Goal: Task Accomplishment & Management: Use online tool/utility

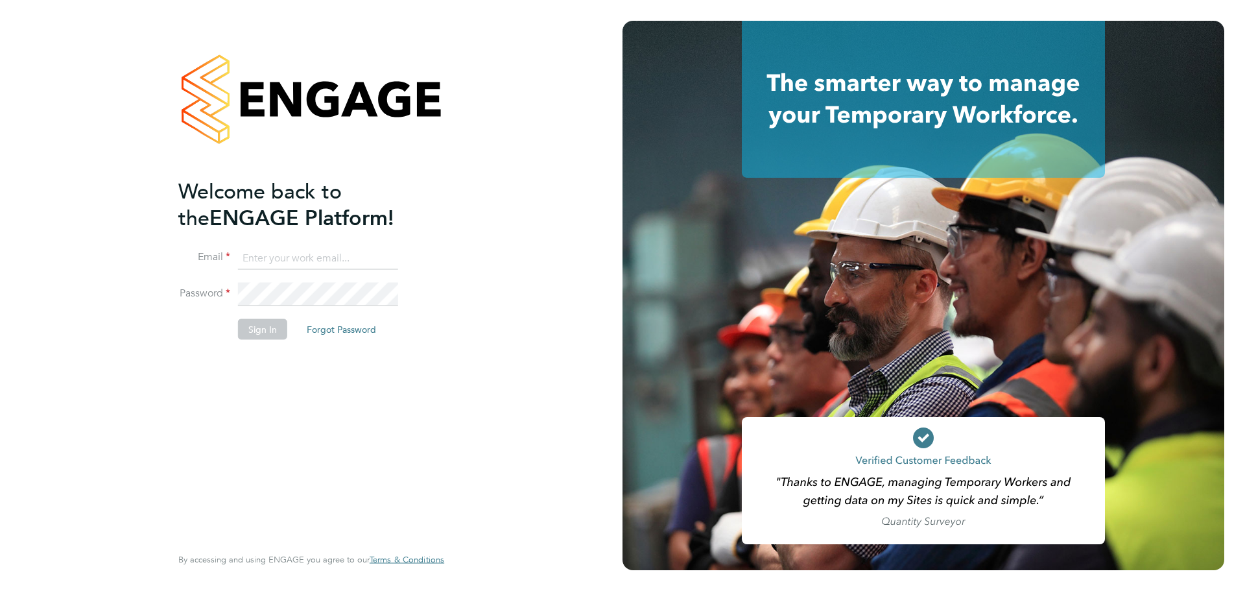
type input "ciaran.poole@randstad.co.uk"
click at [266, 321] on button "Sign In" at bounding box center [262, 329] width 49 height 21
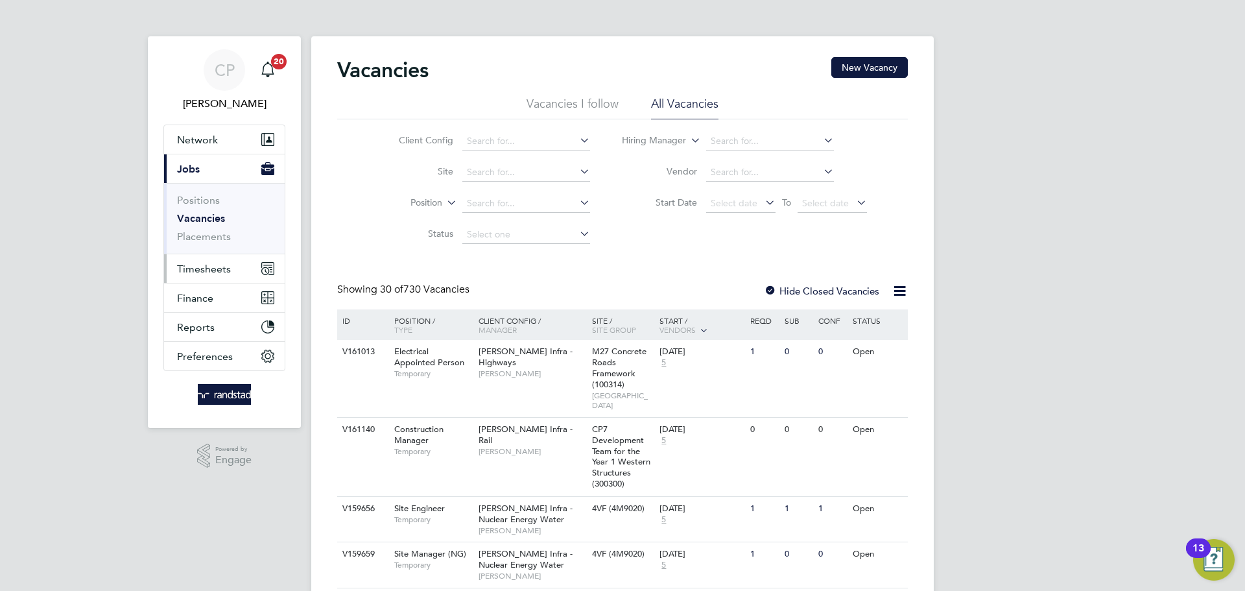
click at [212, 261] on button "Timesheets" at bounding box center [224, 268] width 121 height 29
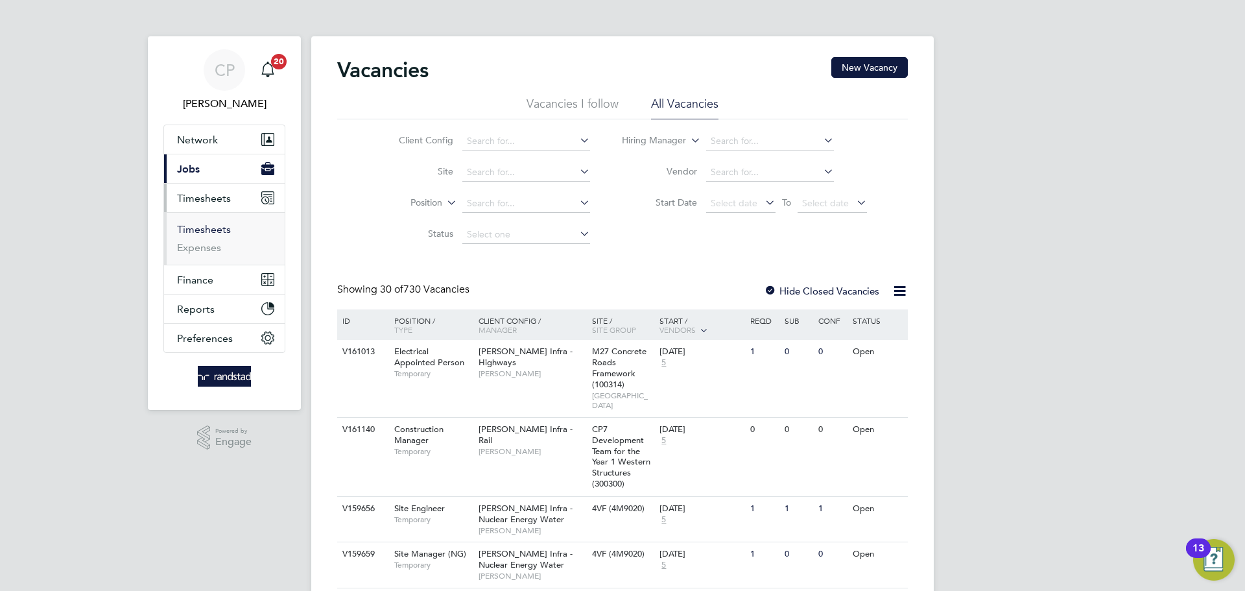
click at [211, 226] on link "Timesheets" at bounding box center [204, 229] width 54 height 12
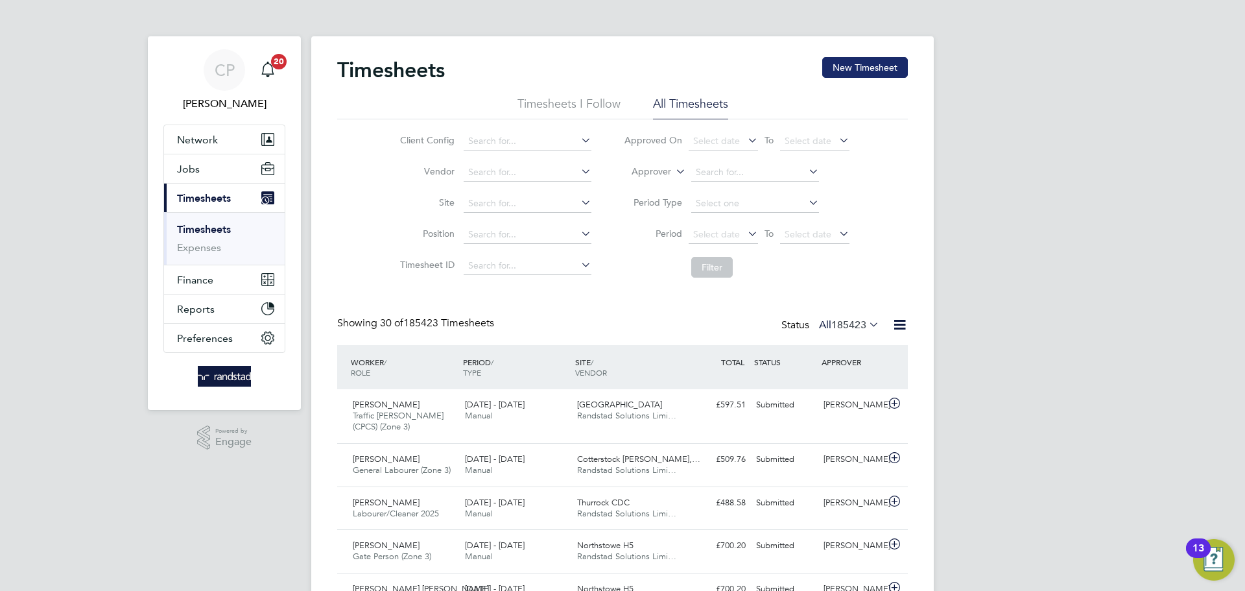
click at [851, 59] on button "New Timesheet" at bounding box center [865, 67] width 86 height 21
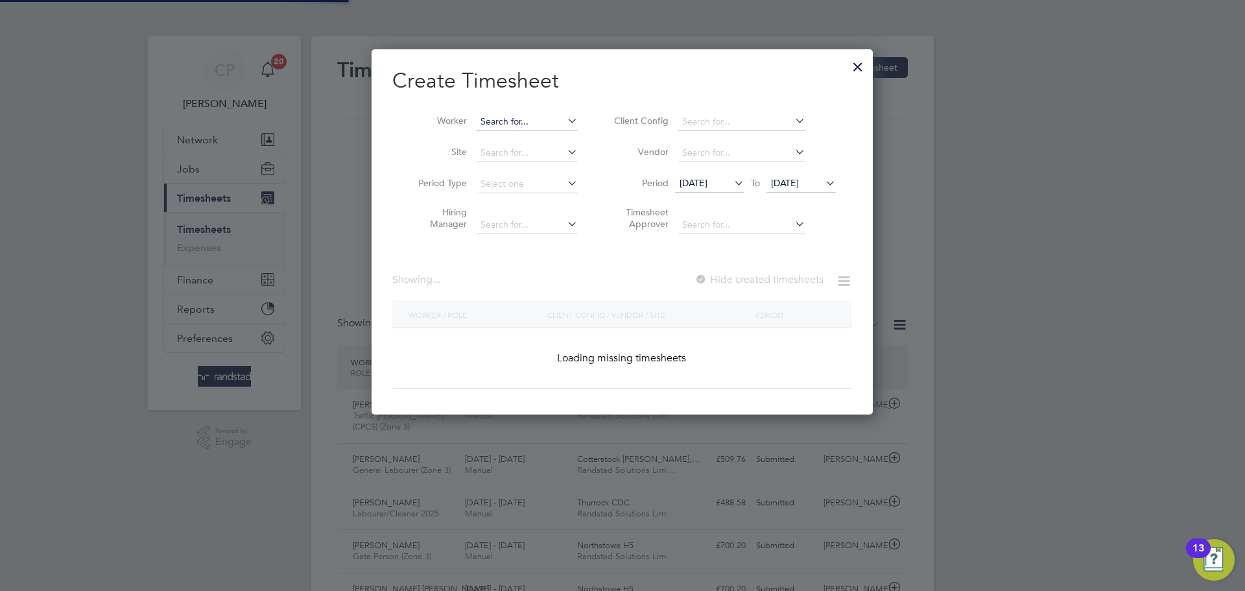
click at [548, 116] on input at bounding box center [527, 122] width 102 height 18
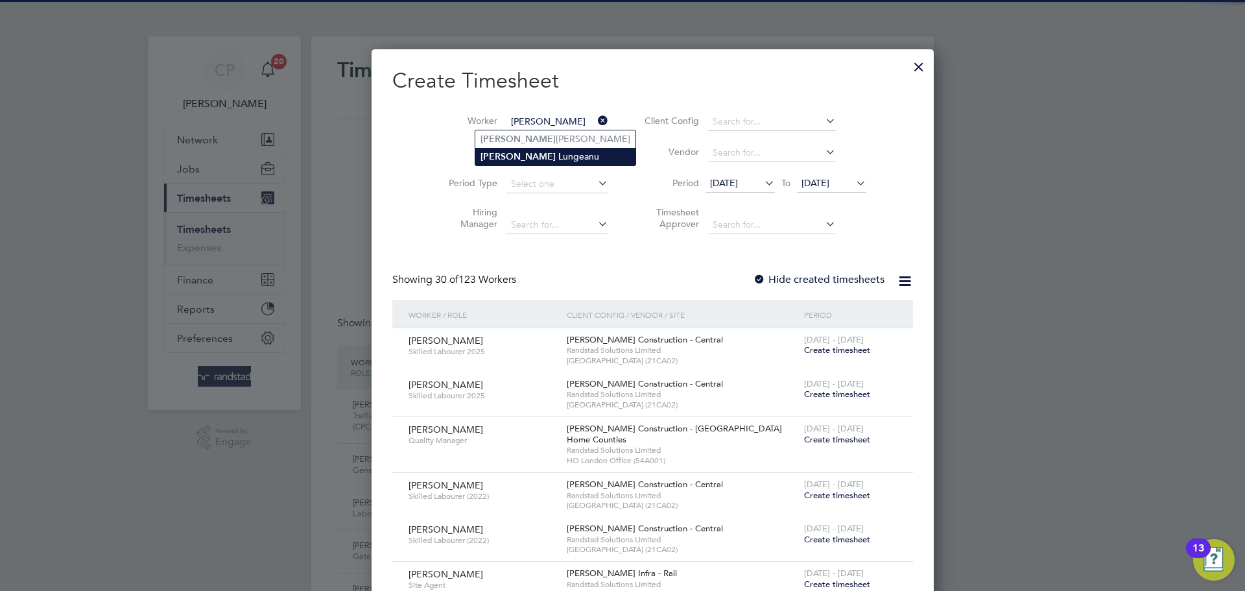
click at [535, 150] on li "[PERSON_NAME]" at bounding box center [555, 157] width 160 height 18
type input "[PERSON_NAME]"
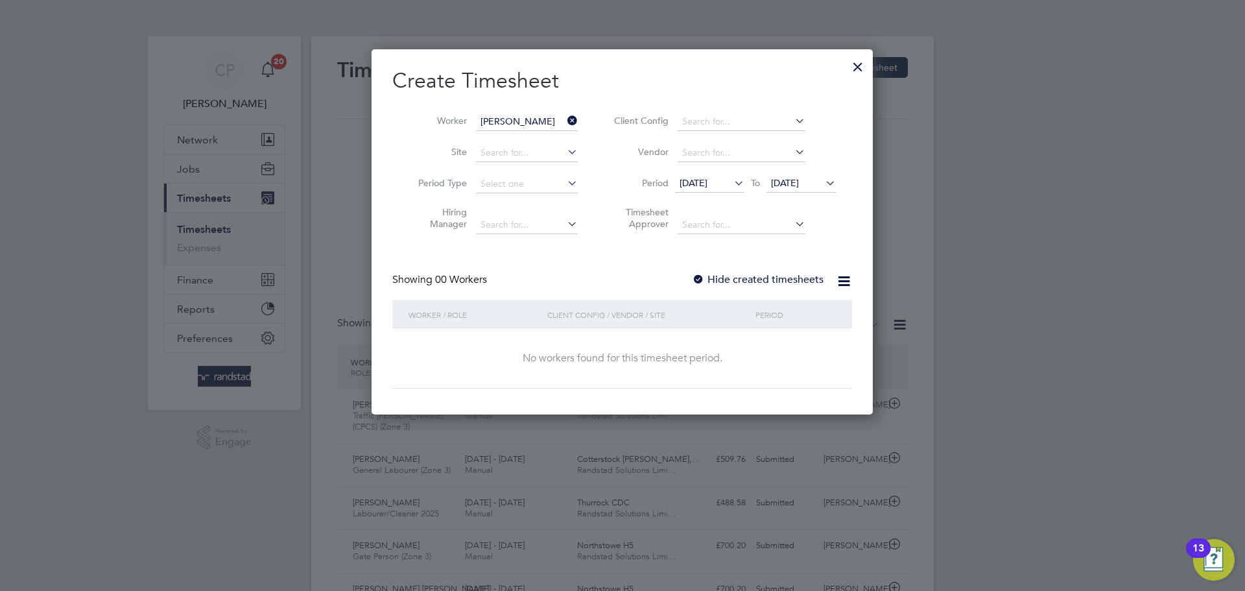
click at [799, 185] on span "[DATE]" at bounding box center [785, 183] width 28 height 12
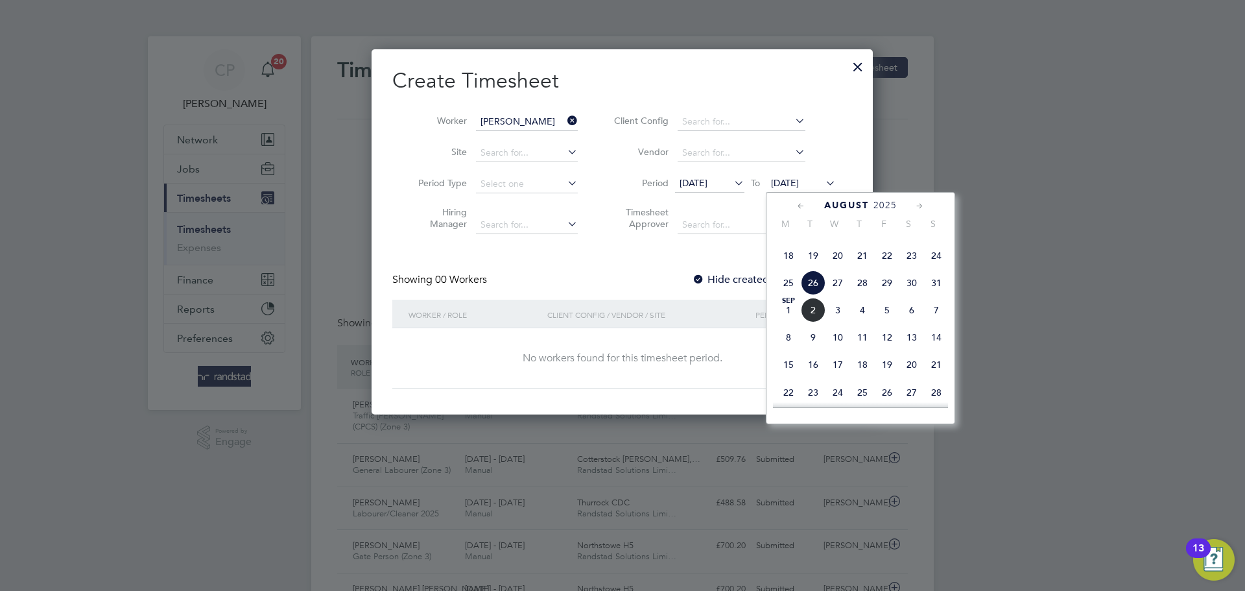
click at [798, 322] on span "[DATE]" at bounding box center [788, 310] width 25 height 25
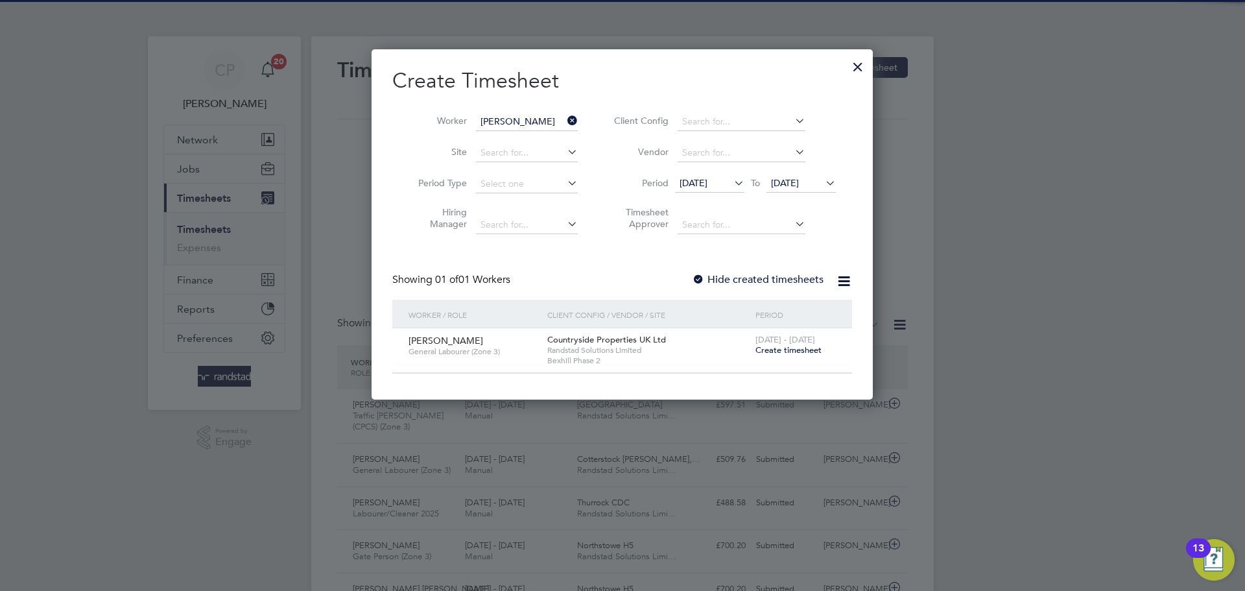
click at [773, 279] on label "Hide created timesheets" at bounding box center [758, 279] width 132 height 13
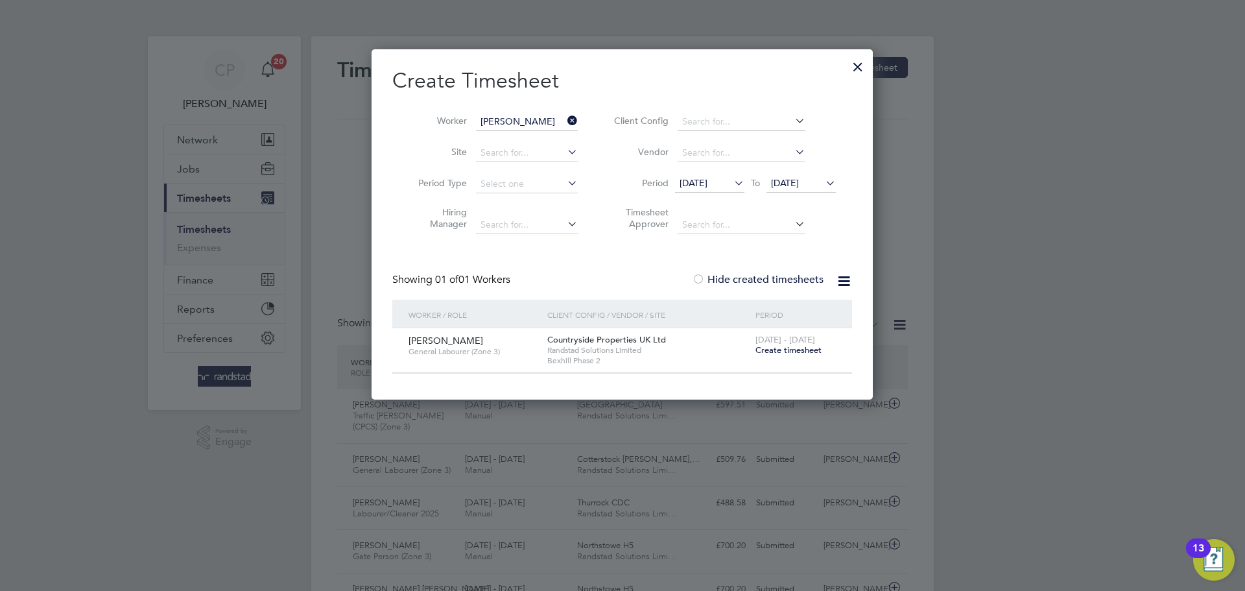
click at [773, 279] on label "Hide created timesheets" at bounding box center [758, 279] width 132 height 13
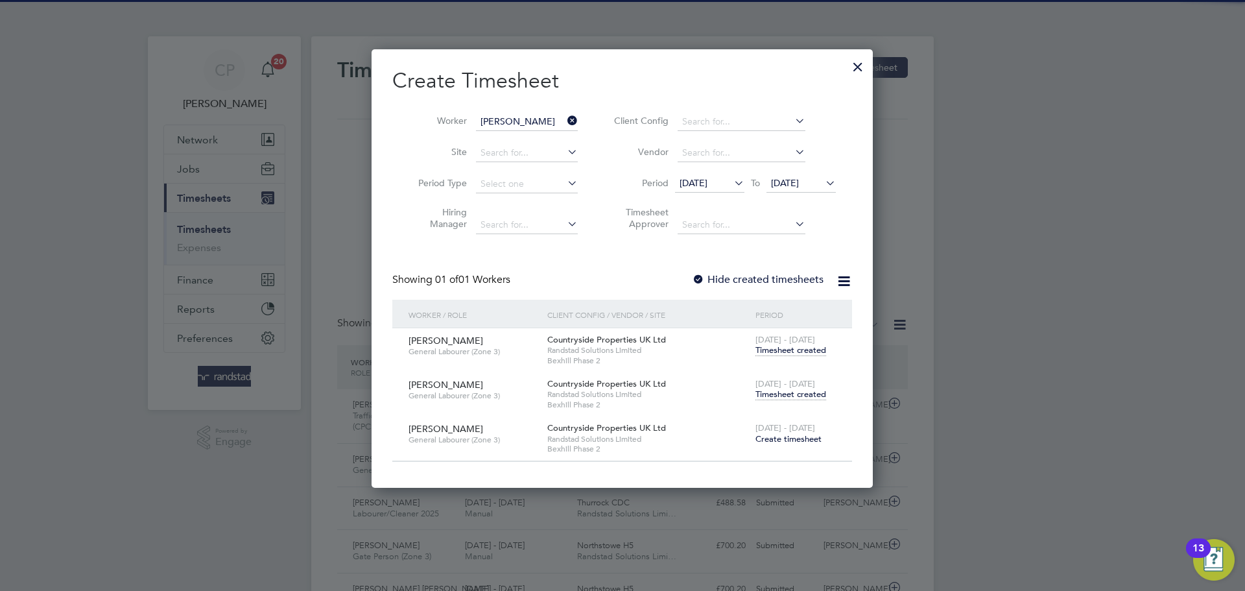
click at [794, 392] on span "Timesheet created" at bounding box center [790, 394] width 71 height 12
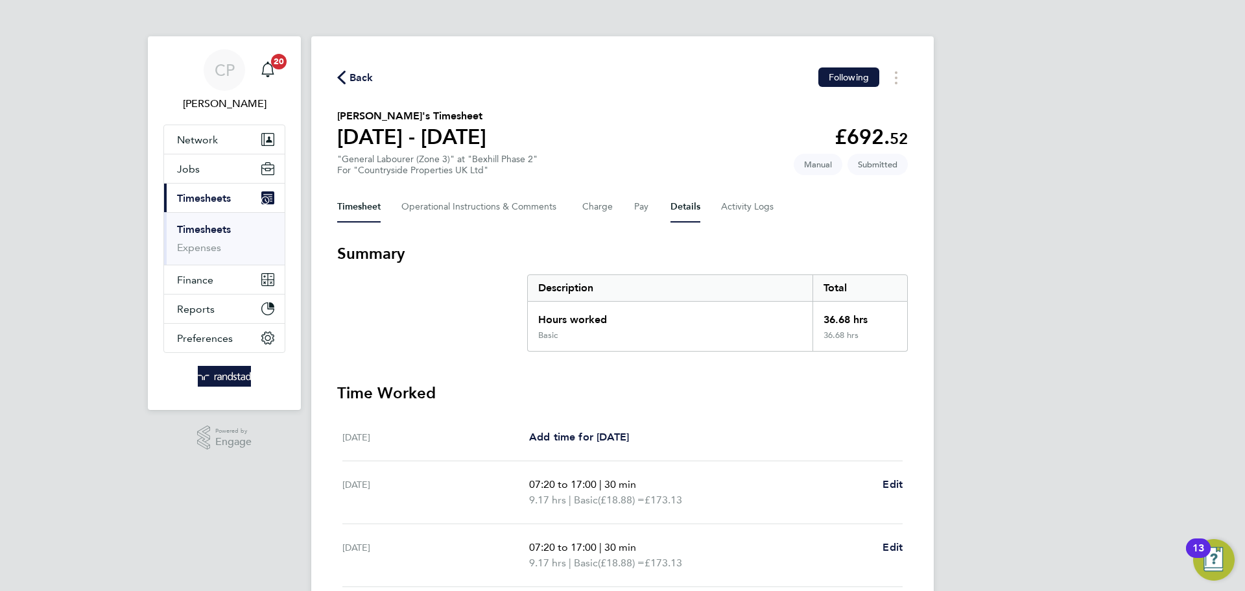
click at [677, 200] on button "Details" at bounding box center [685, 206] width 30 height 31
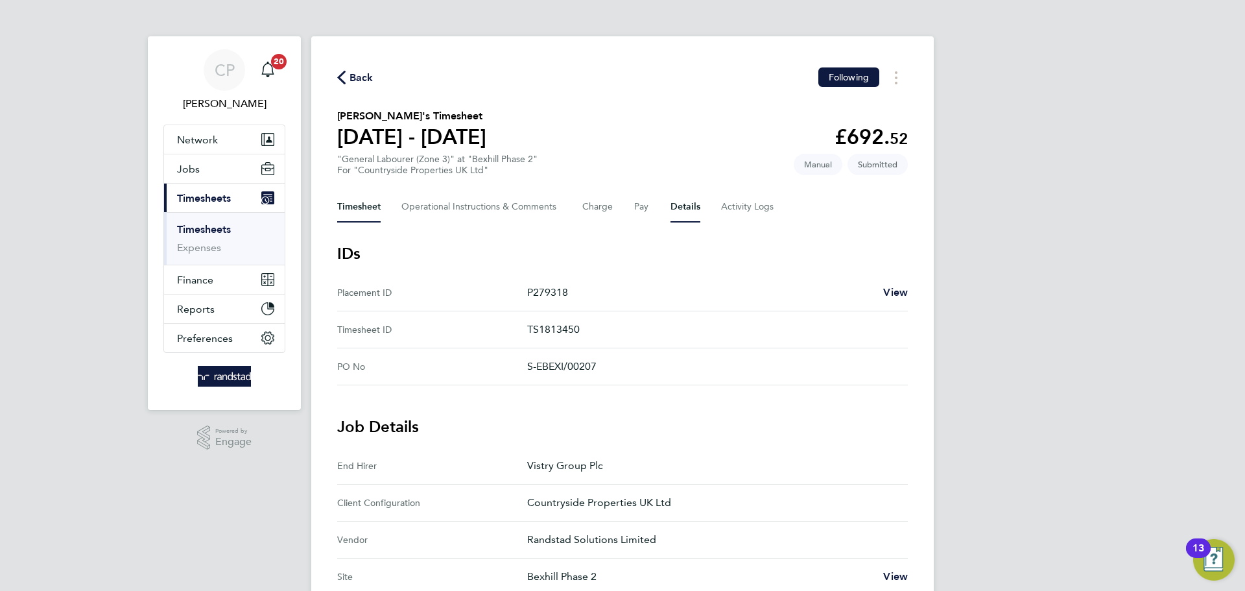
click at [351, 210] on button "Timesheet" at bounding box center [358, 206] width 43 height 31
